Goal: Information Seeking & Learning: Learn about a topic

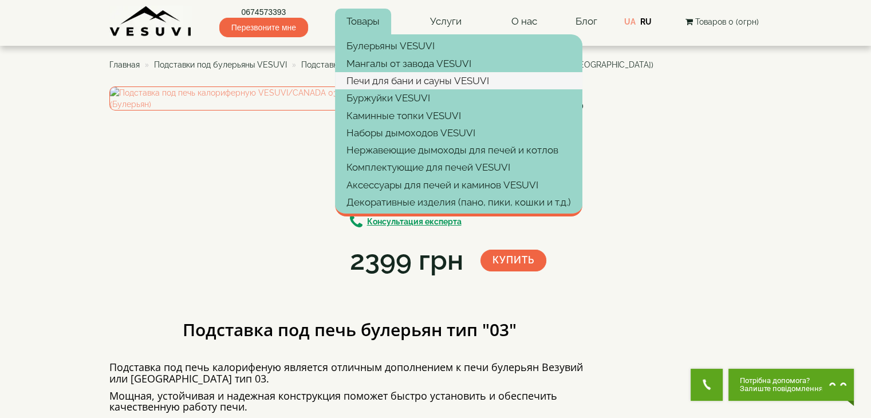
click at [387, 85] on link "Печи для бани и сауны VESUVI" at bounding box center [458, 80] width 247 height 17
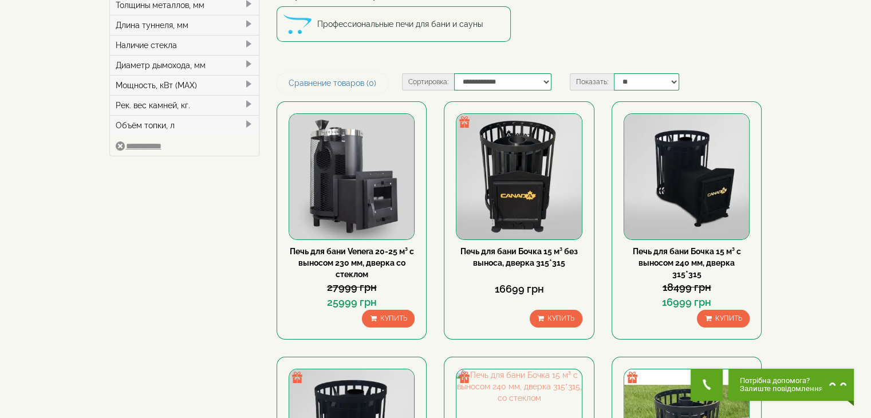
scroll to position [229, 0]
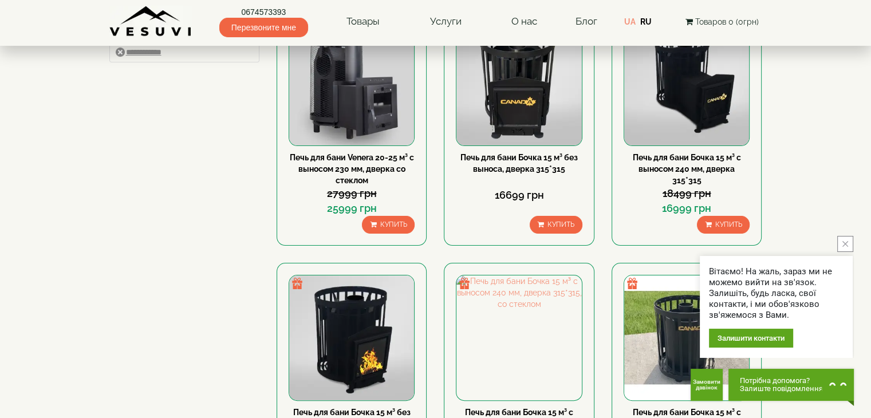
click at [852, 243] on button "close button" at bounding box center [845, 244] width 16 height 16
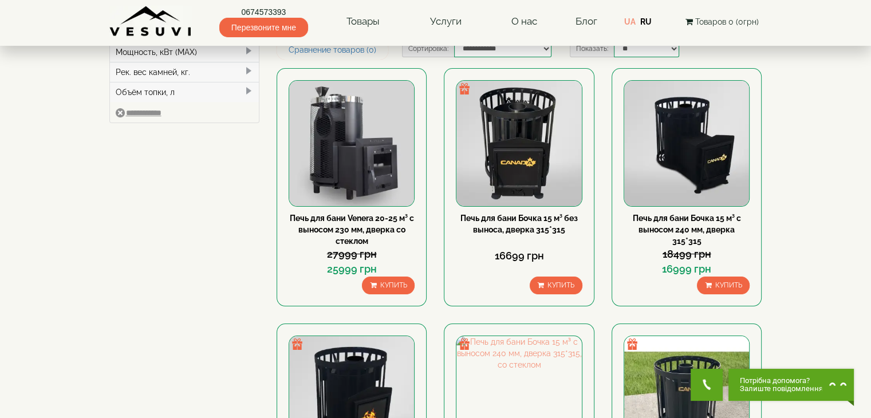
scroll to position [0, 0]
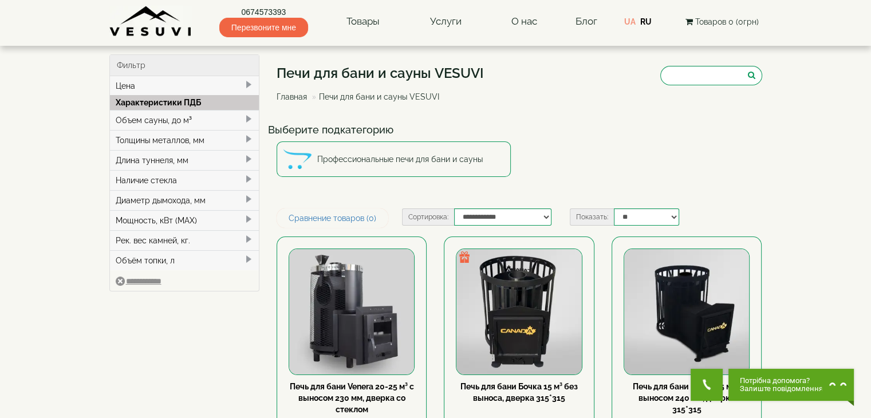
click at [192, 123] on div "Объем сауны, до м³" at bounding box center [184, 120] width 149 height 20
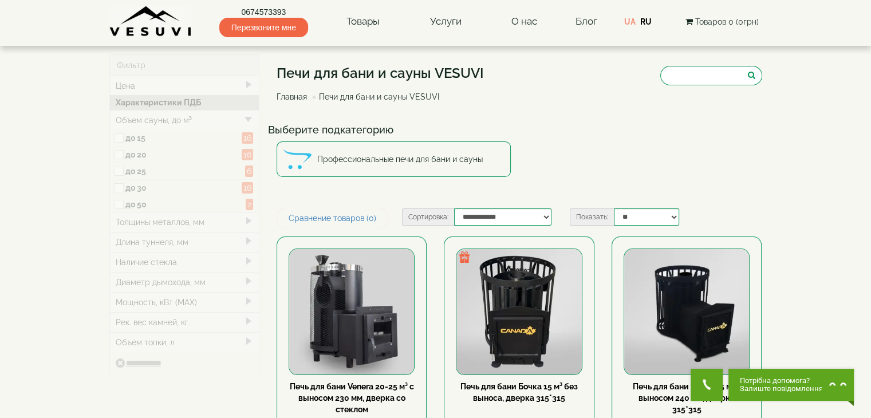
type input "*****"
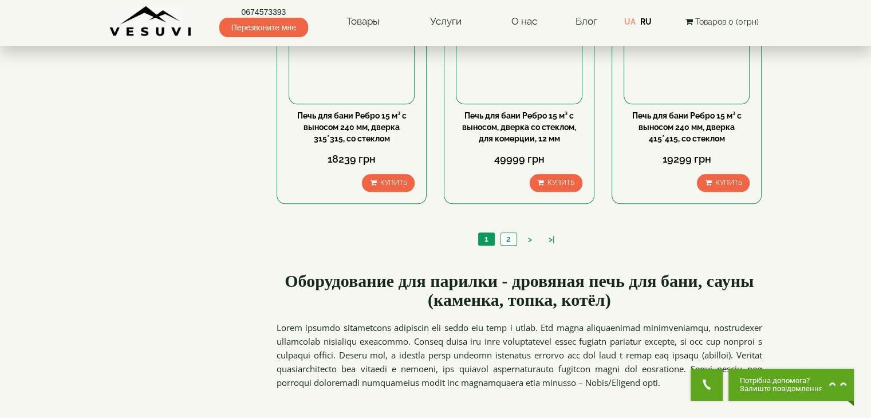
scroll to position [1374, 0]
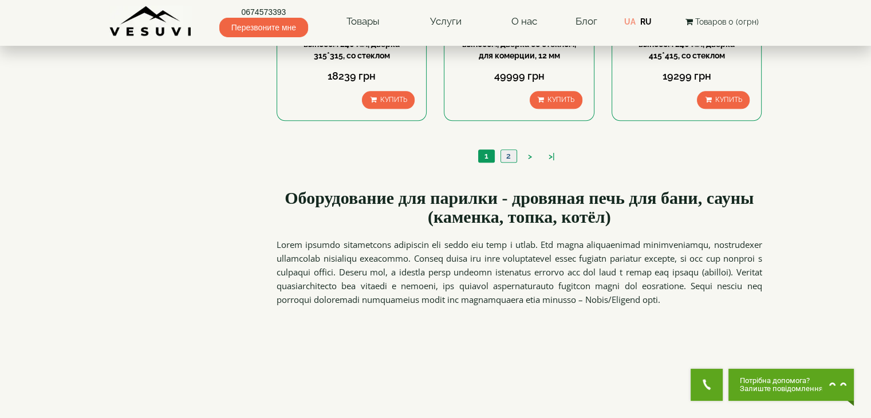
click at [501, 152] on link "2" at bounding box center [508, 156] width 16 height 12
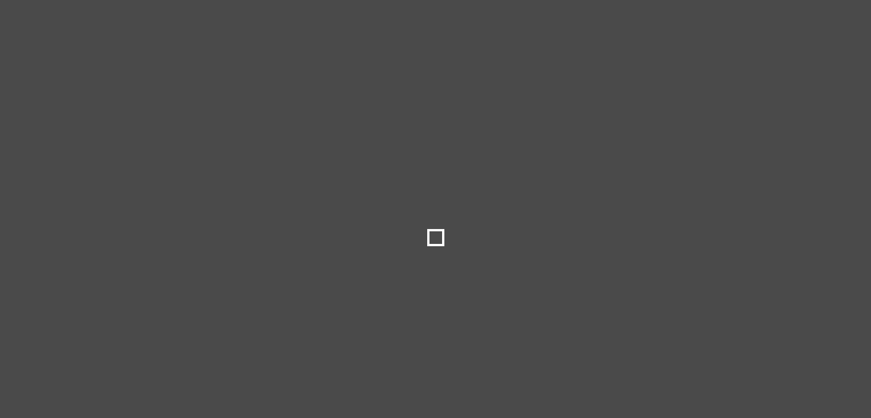
select select
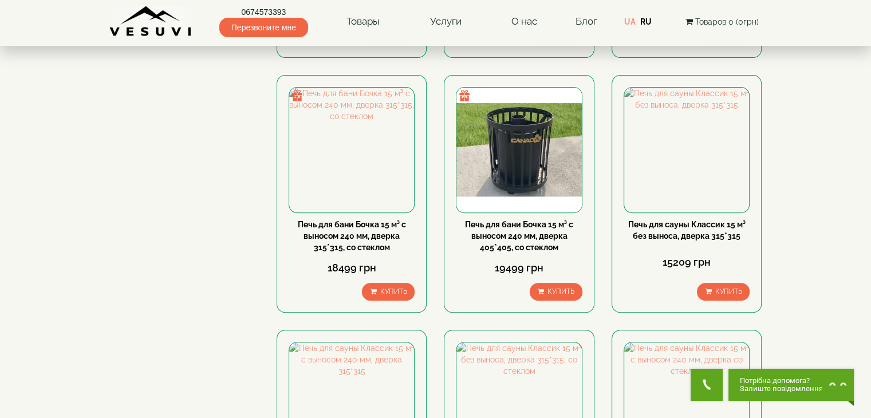
scroll to position [286, 0]
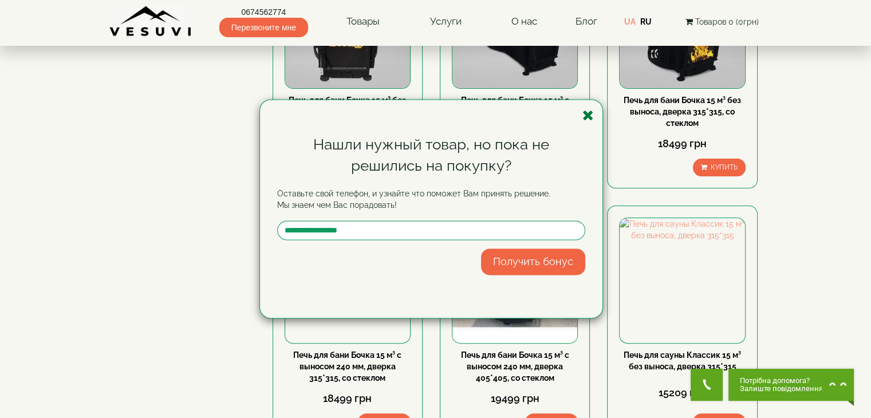
click at [590, 118] on icon "button" at bounding box center [587, 115] width 11 height 14
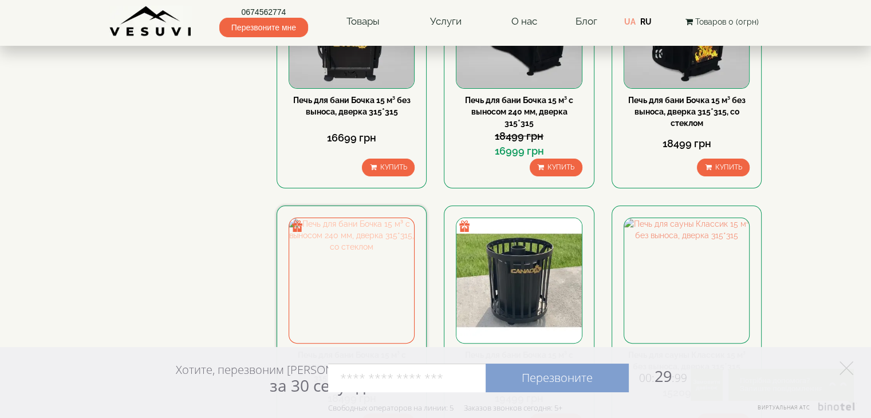
click at [358, 289] on img at bounding box center [351, 280] width 125 height 125
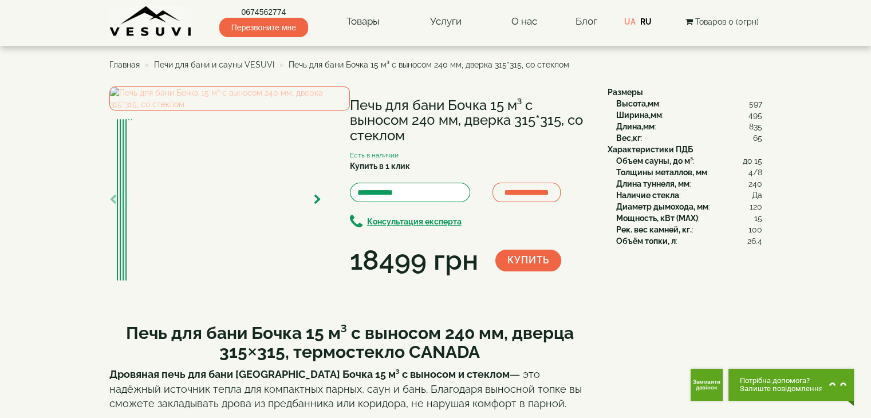
click at [199, 111] on img at bounding box center [229, 98] width 241 height 24
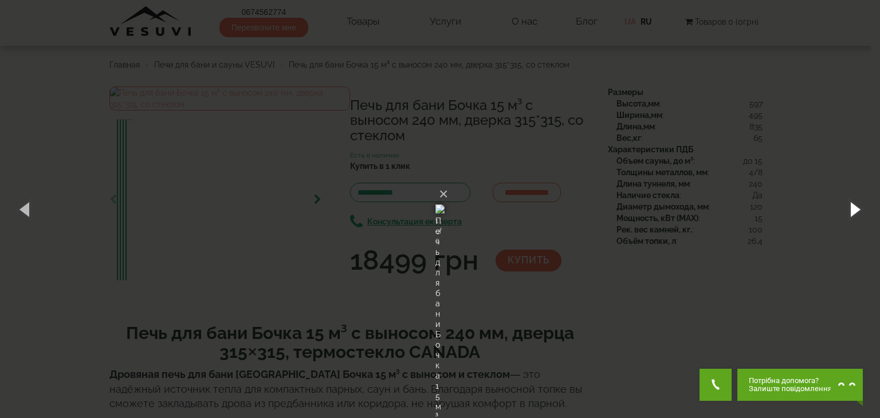
click at [851, 203] on button "button" at bounding box center [854, 209] width 52 height 63
click at [850, 204] on button "button" at bounding box center [854, 209] width 52 height 63
click at [813, 89] on div "× Печь для бани Бочка 15 м³ с выносом 240 мм, дверка 315*315, со стеклом 3 of 6…" at bounding box center [440, 209] width 880 height 418
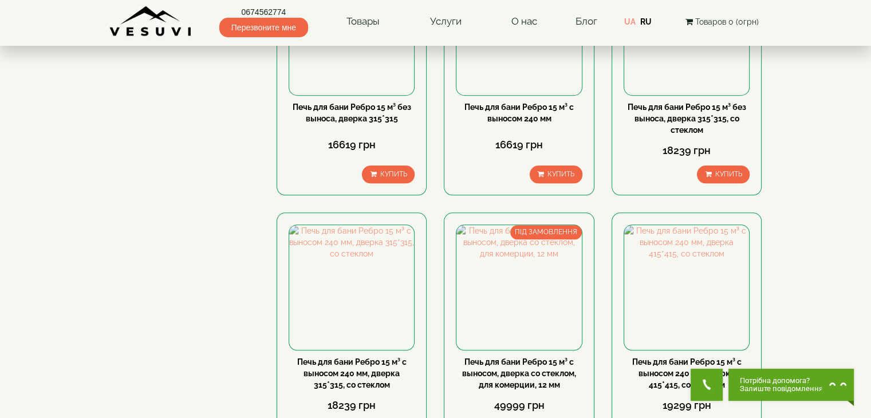
scroll to position [859, 0]
